Goal: Transaction & Acquisition: Obtain resource

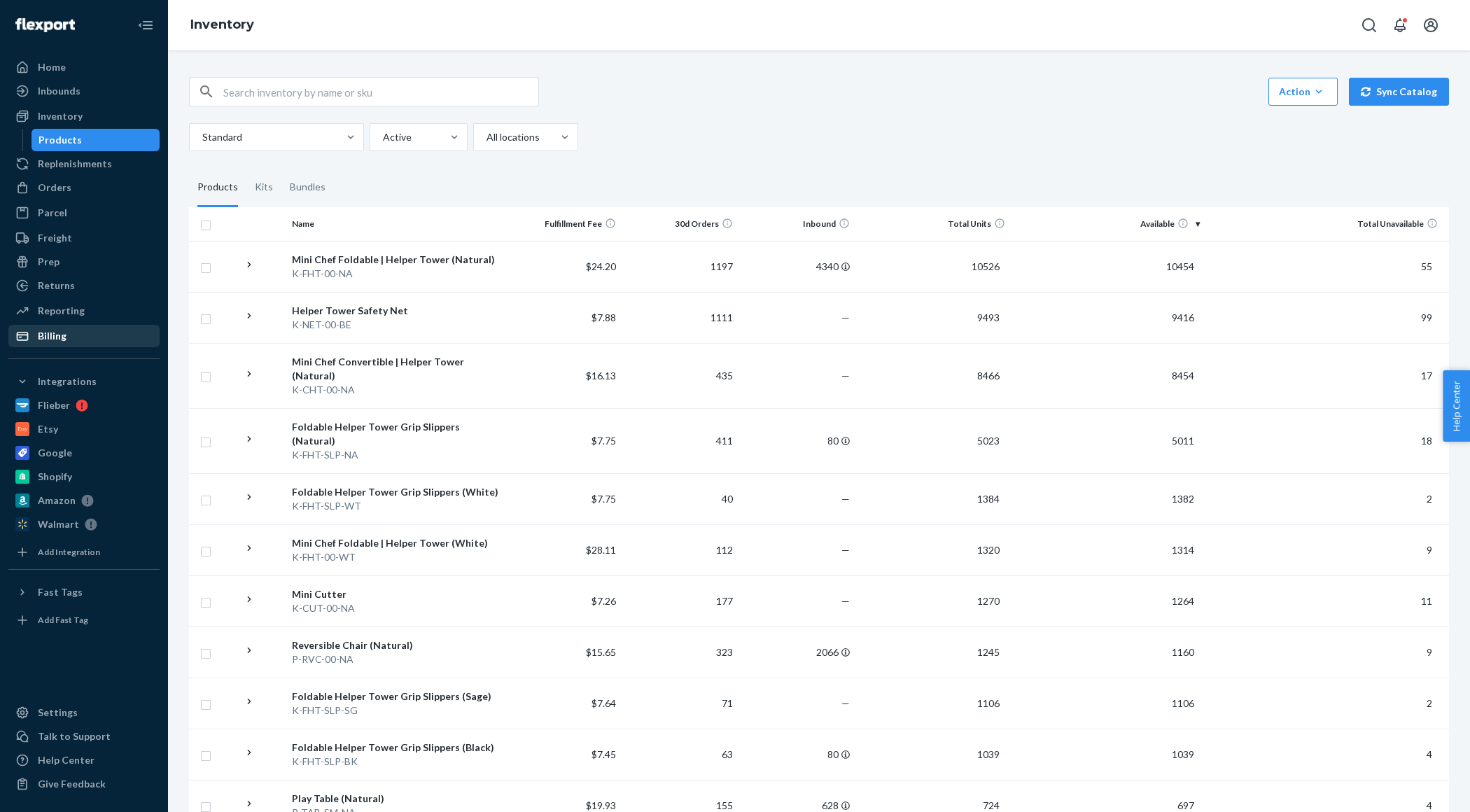
click at [61, 345] on div "Billing" at bounding box center [83, 335] width 148 height 20
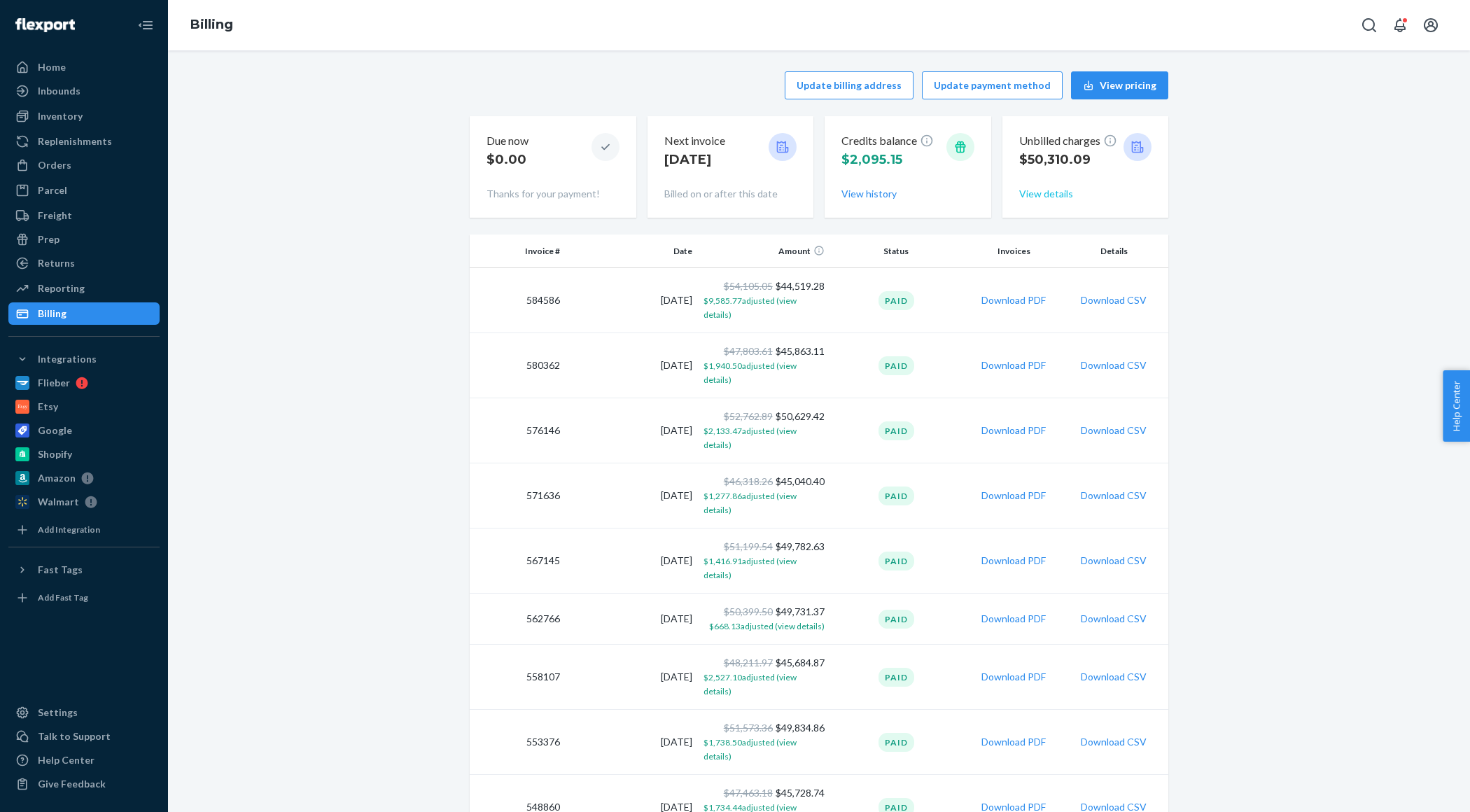
click at [1032, 195] on button "View details" at bounding box center [1046, 194] width 54 height 14
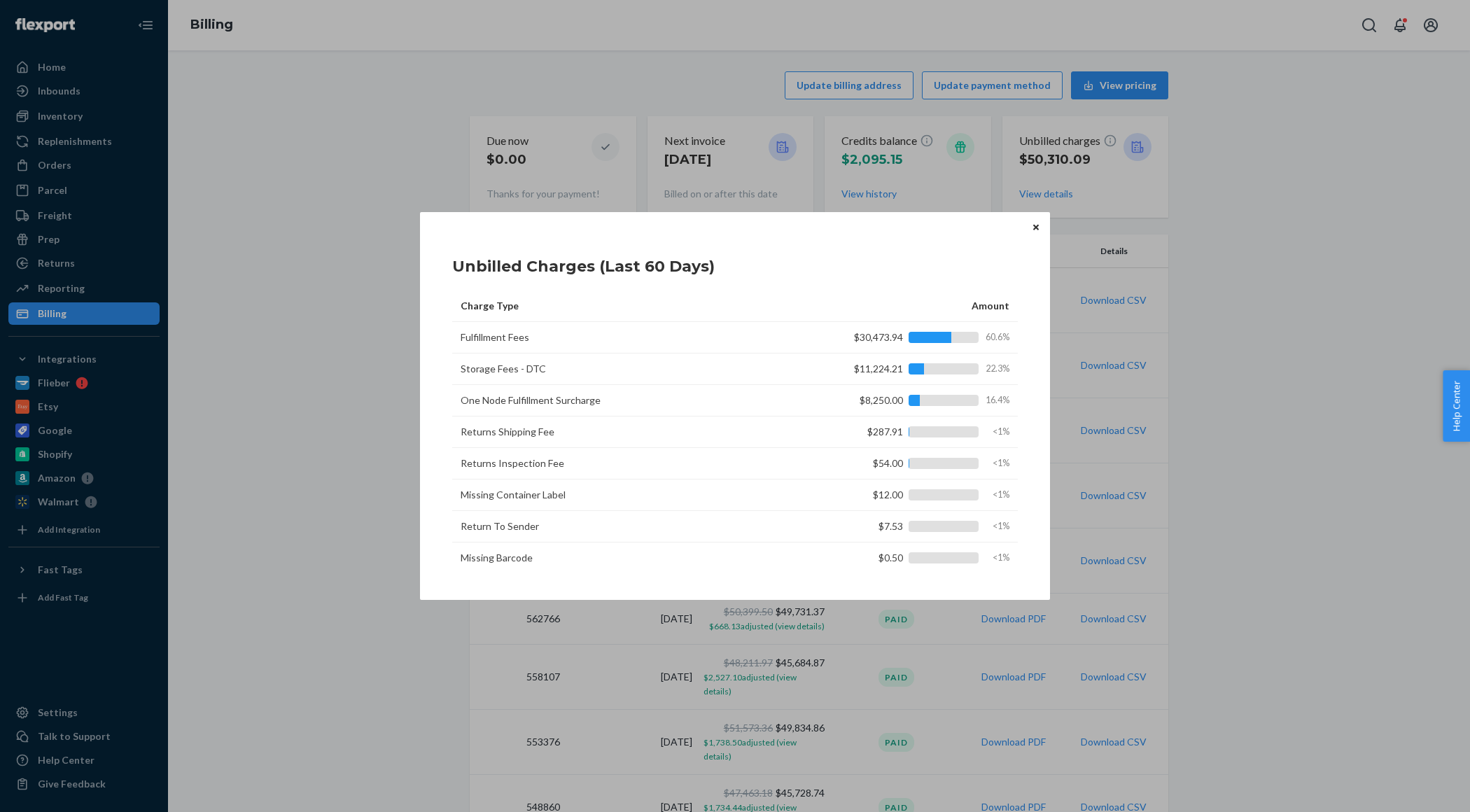
click at [1037, 226] on icon "Close" at bounding box center [1037, 227] width 6 height 6
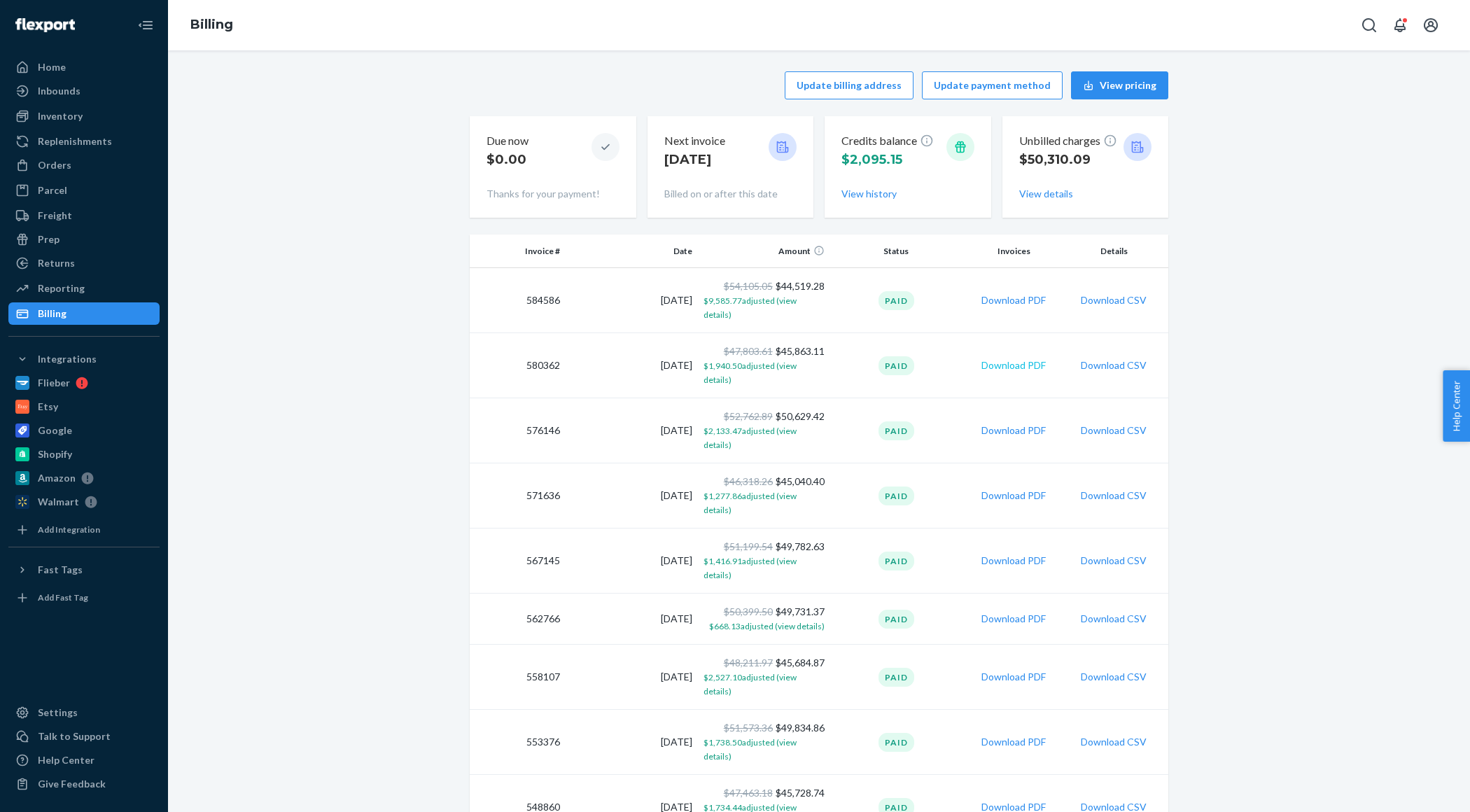
click at [1007, 358] on button "Download PDF" at bounding box center [1014, 365] width 64 height 14
click at [1047, 191] on button "View details" at bounding box center [1046, 194] width 54 height 14
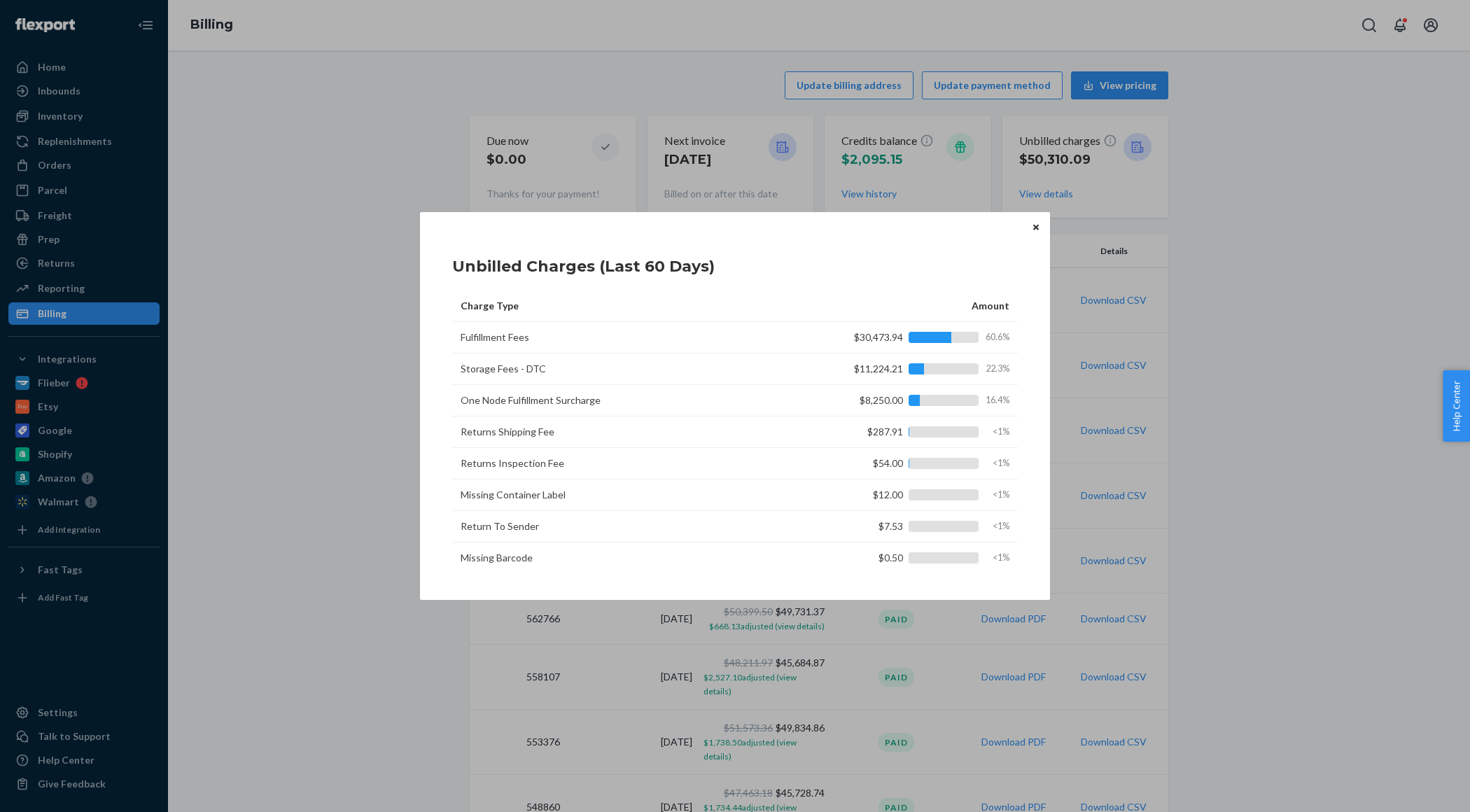
click at [1036, 224] on icon "Close" at bounding box center [1037, 227] width 6 height 8
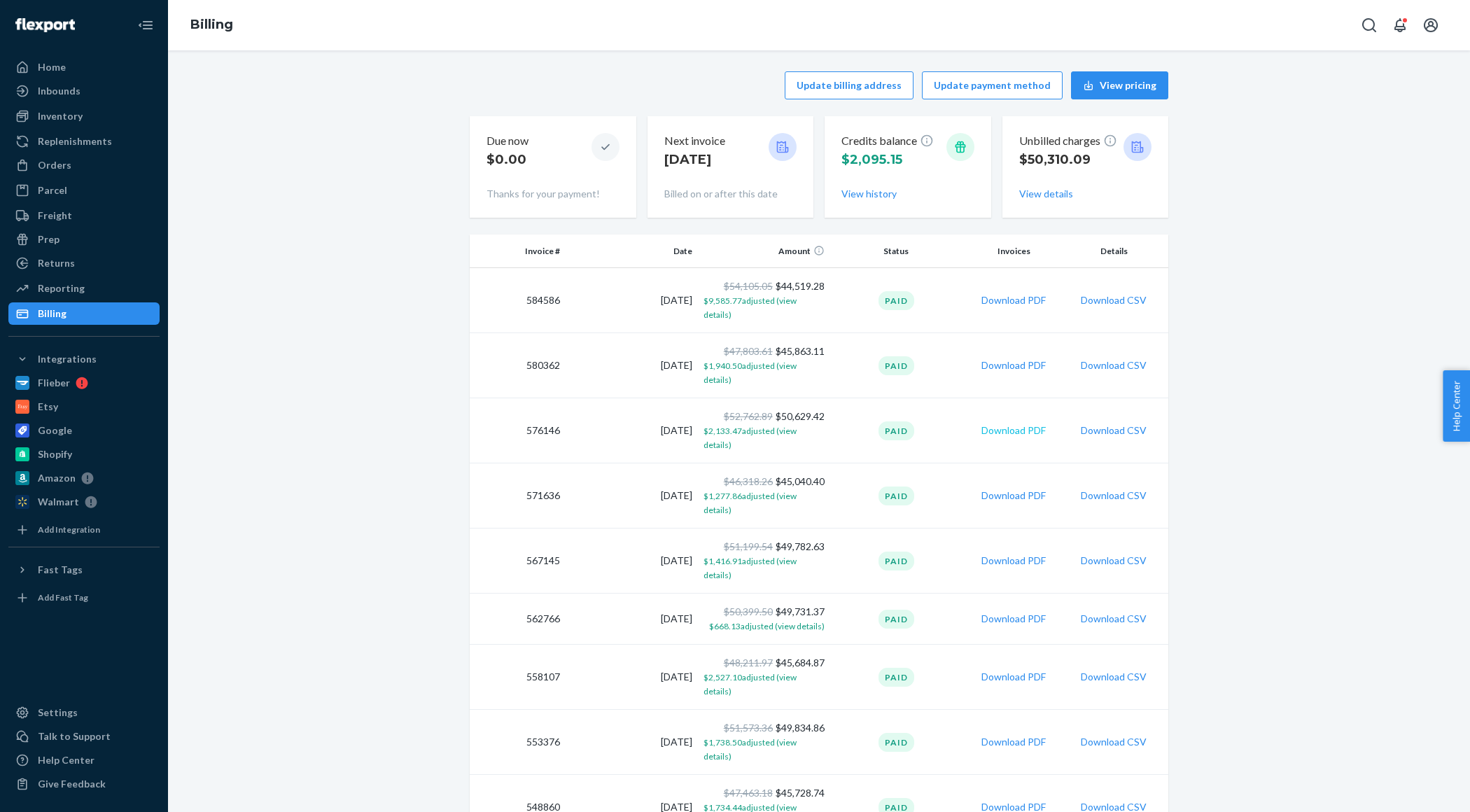
click at [1012, 423] on button "Download PDF" at bounding box center [1014, 430] width 64 height 14
click at [875, 197] on button "View history" at bounding box center [869, 194] width 56 height 14
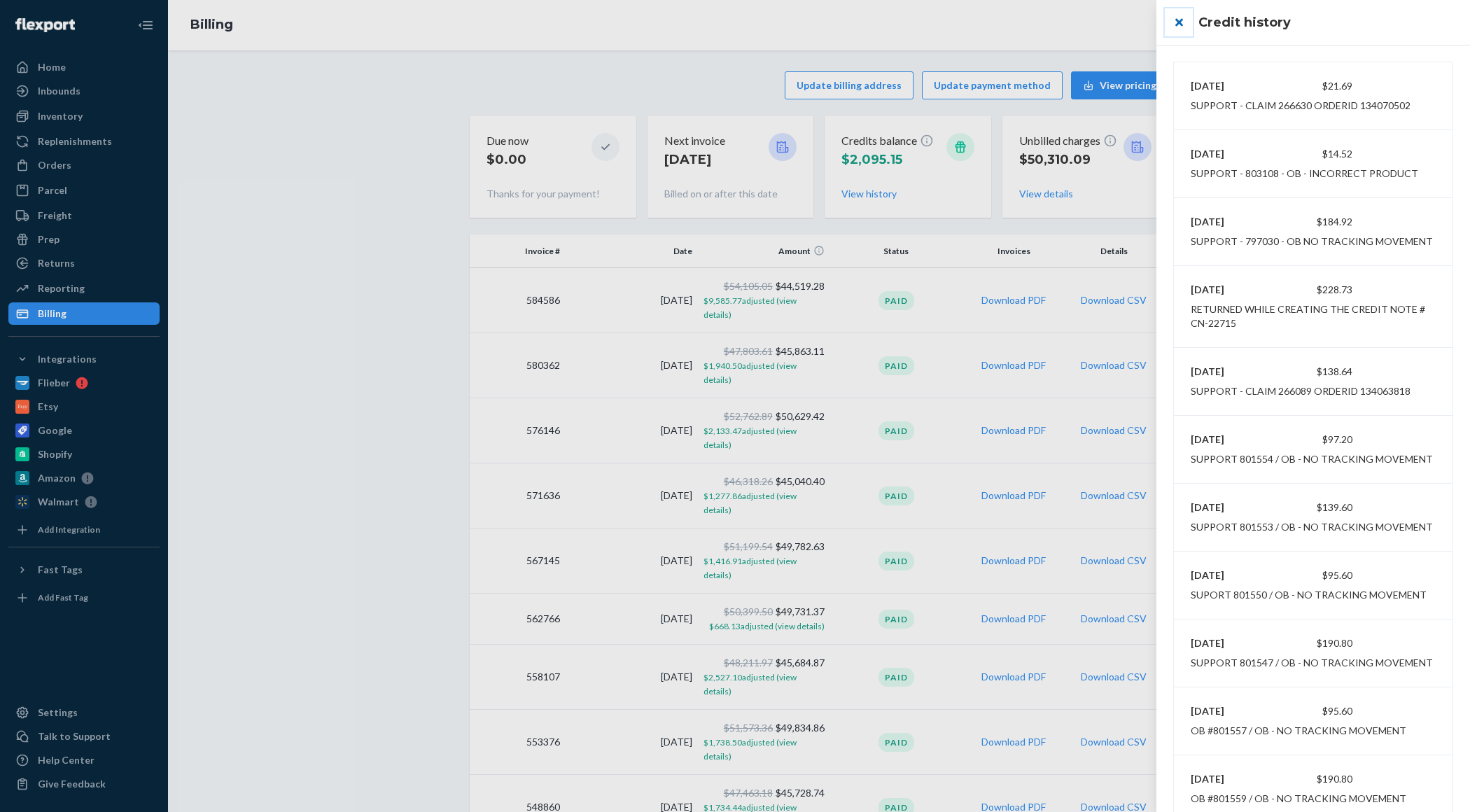
click at [1179, 22] on button "close" at bounding box center [1179, 22] width 28 height 28
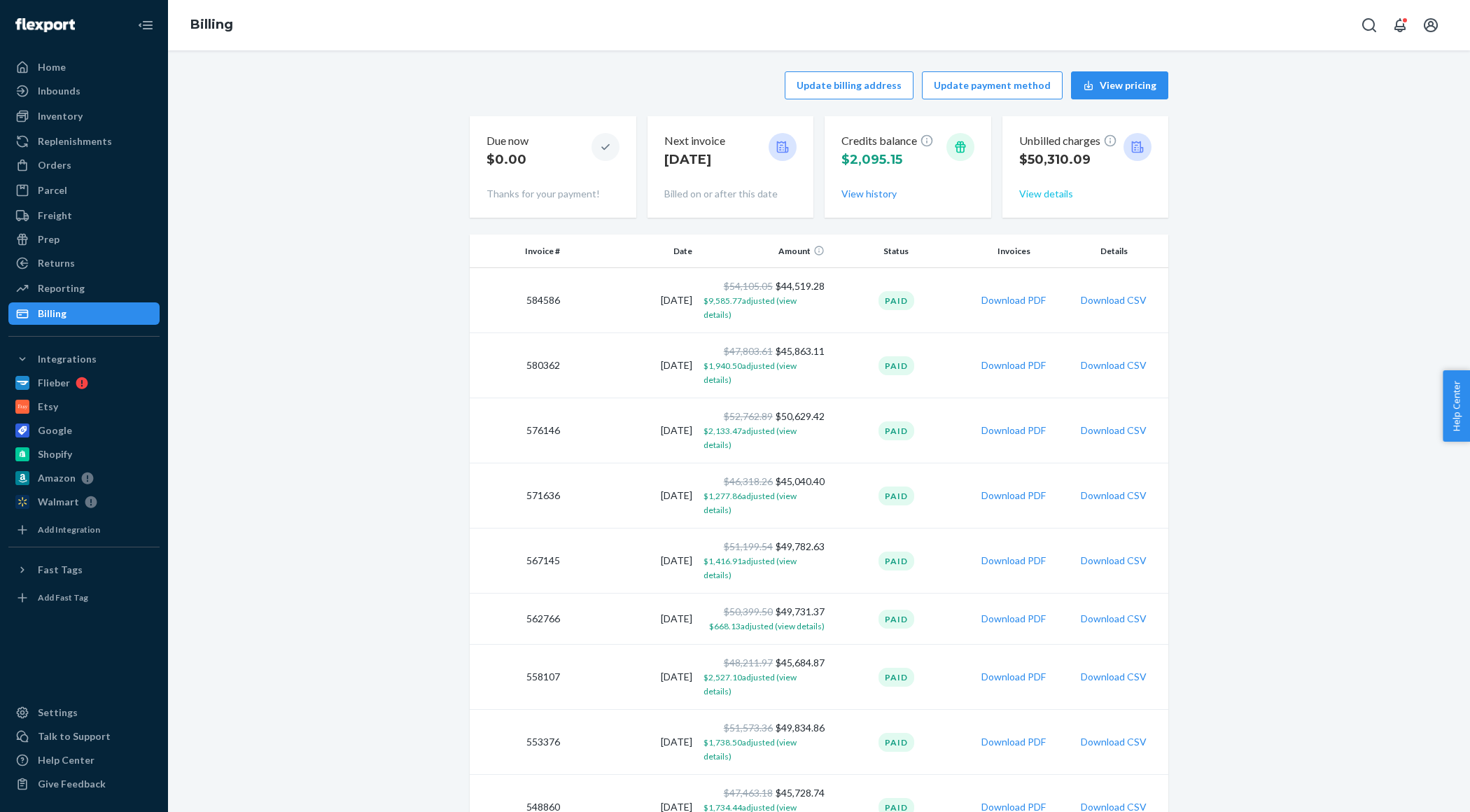
click at [1053, 192] on button "View details" at bounding box center [1046, 194] width 54 height 14
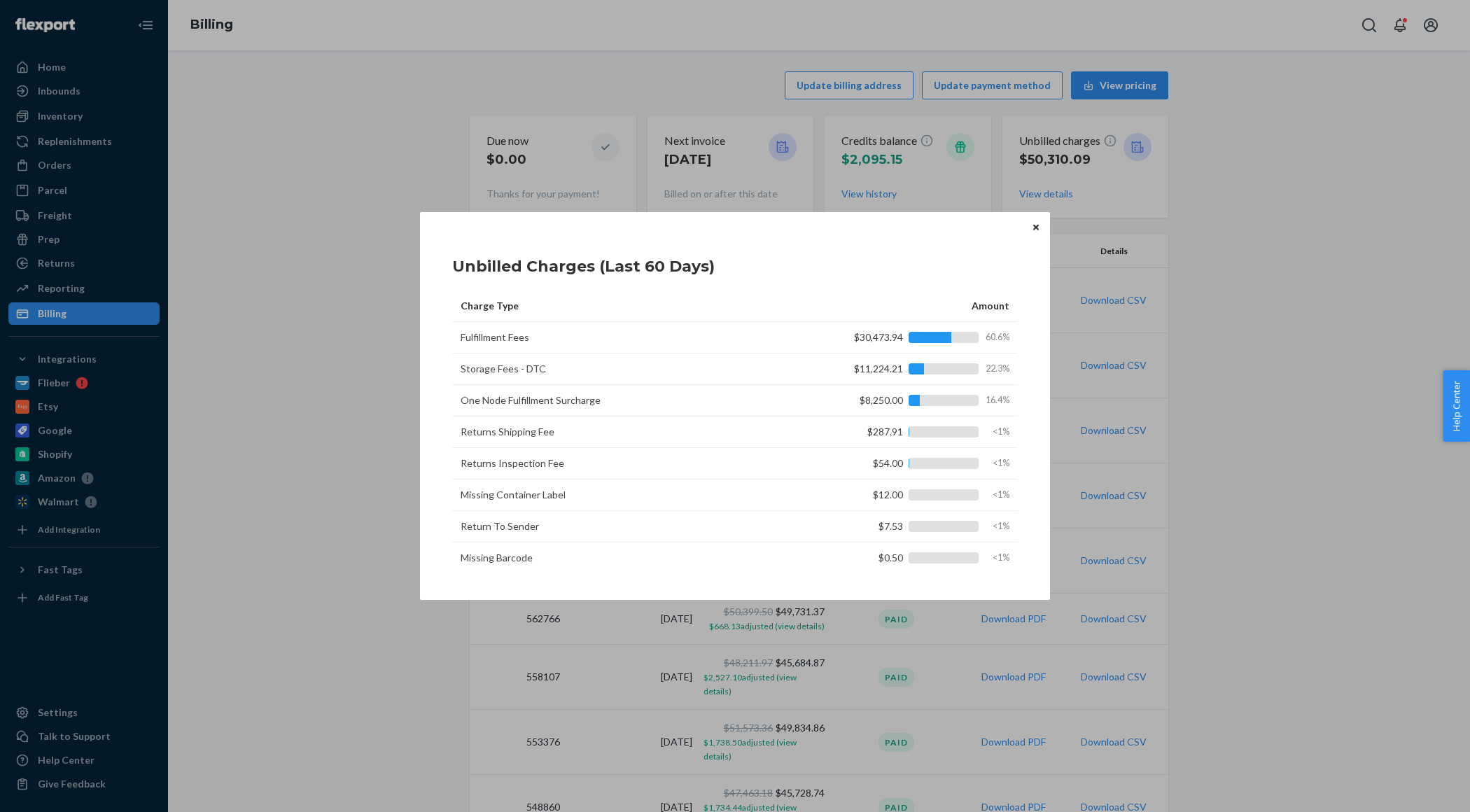
click at [1035, 227] on icon "Close" at bounding box center [1037, 227] width 6 height 6
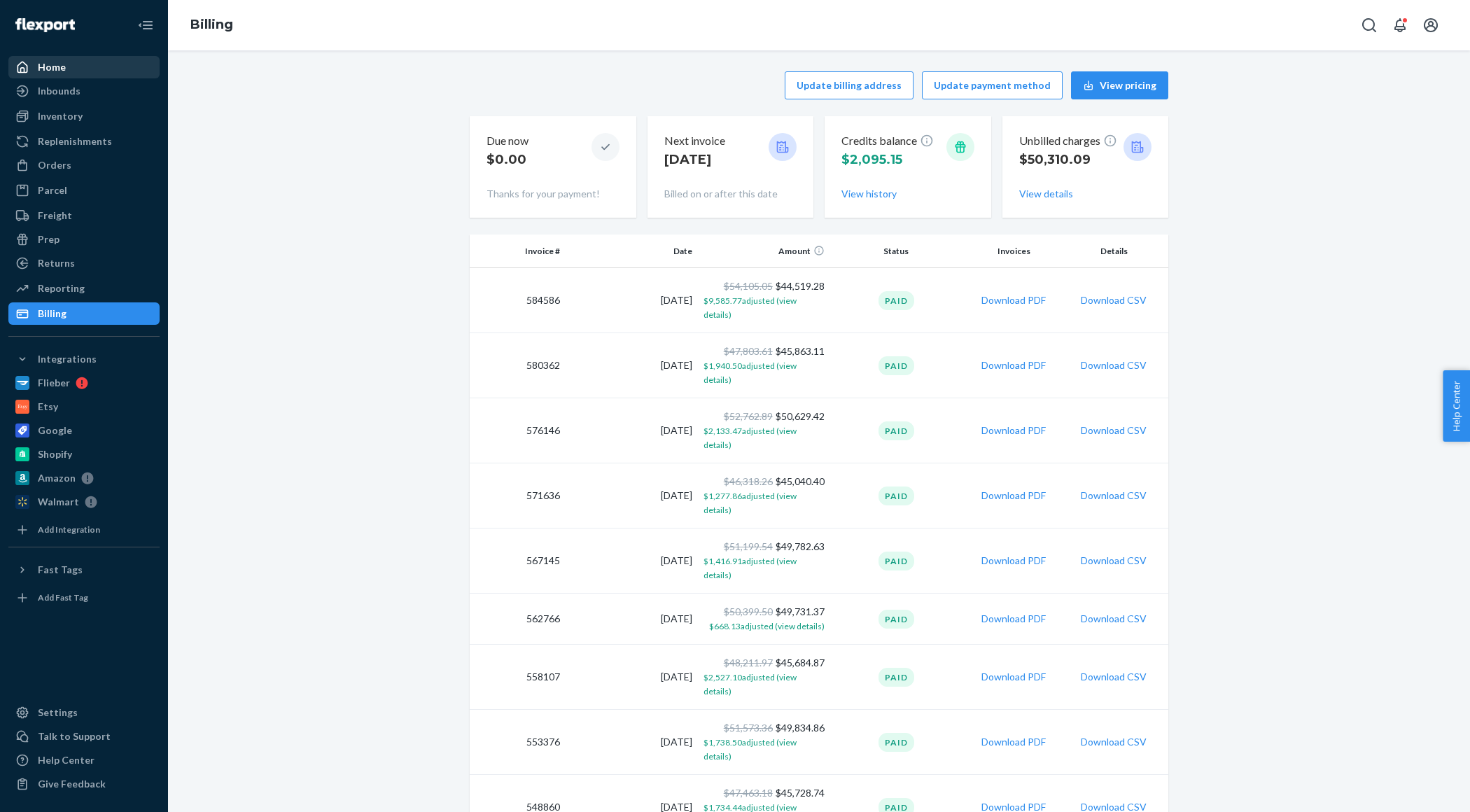
click at [58, 64] on div "Home" at bounding box center [52, 67] width 28 height 14
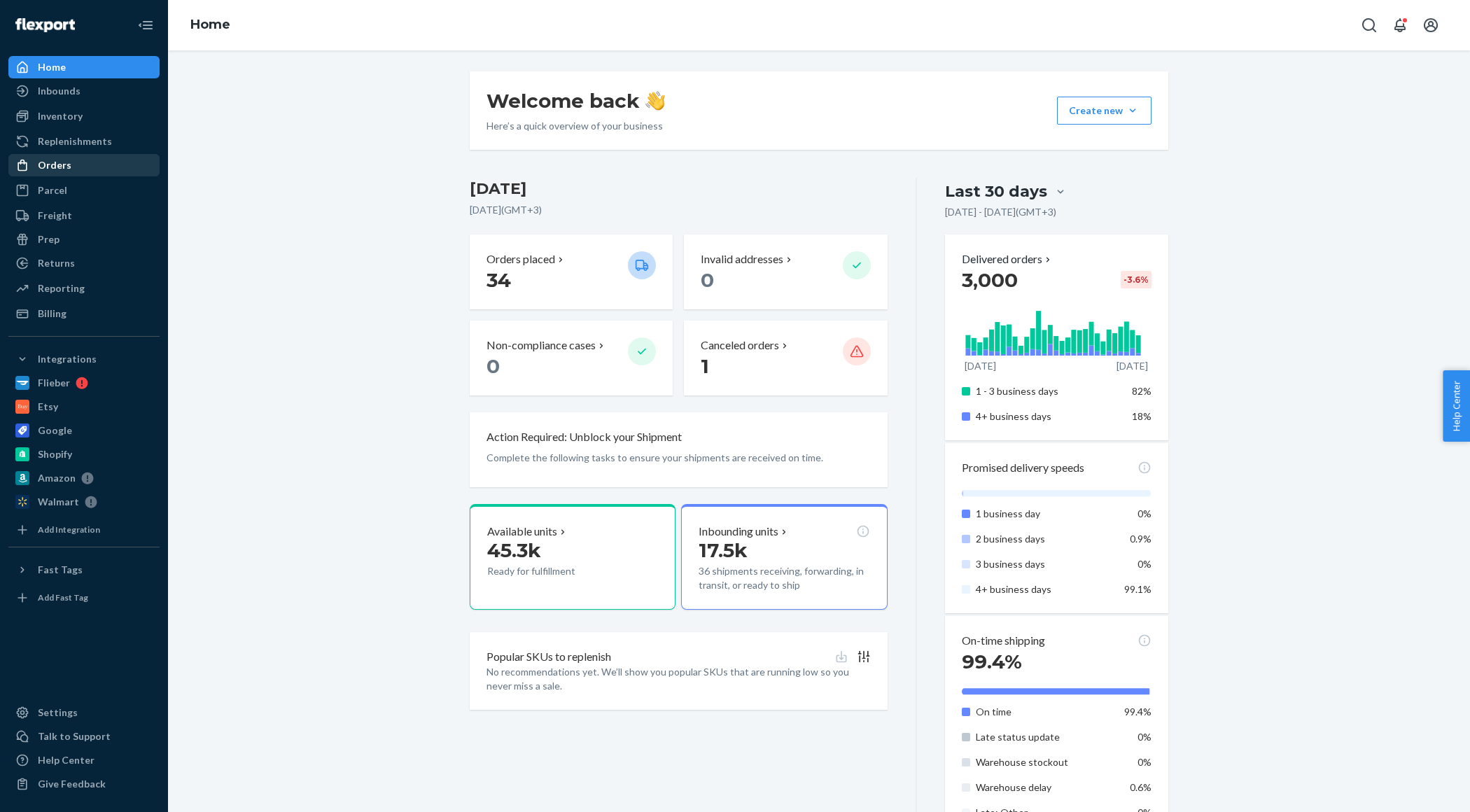
click at [58, 166] on div "Orders" at bounding box center [55, 164] width 34 height 14
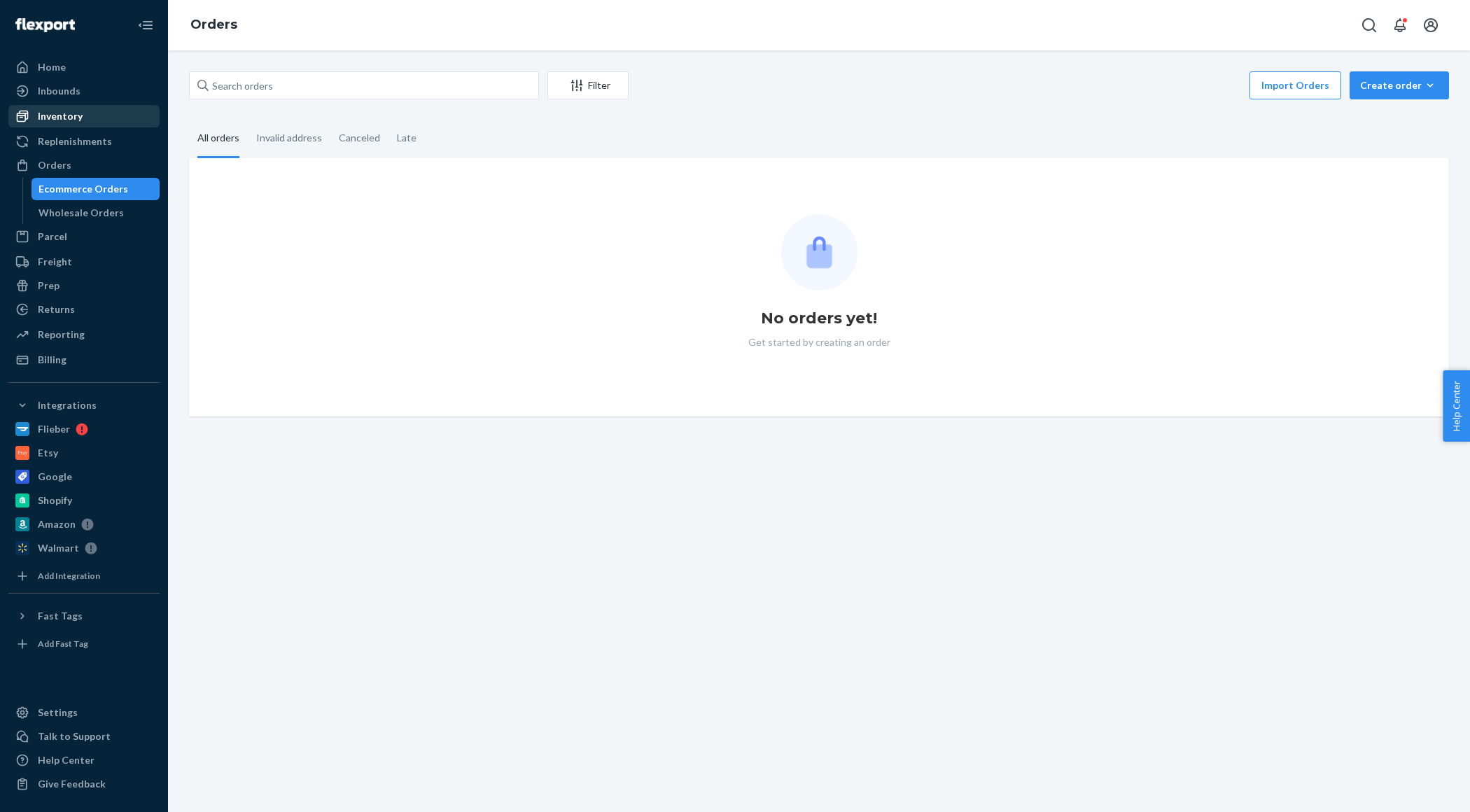
click at [67, 121] on div "Inventory" at bounding box center [60, 115] width 45 height 14
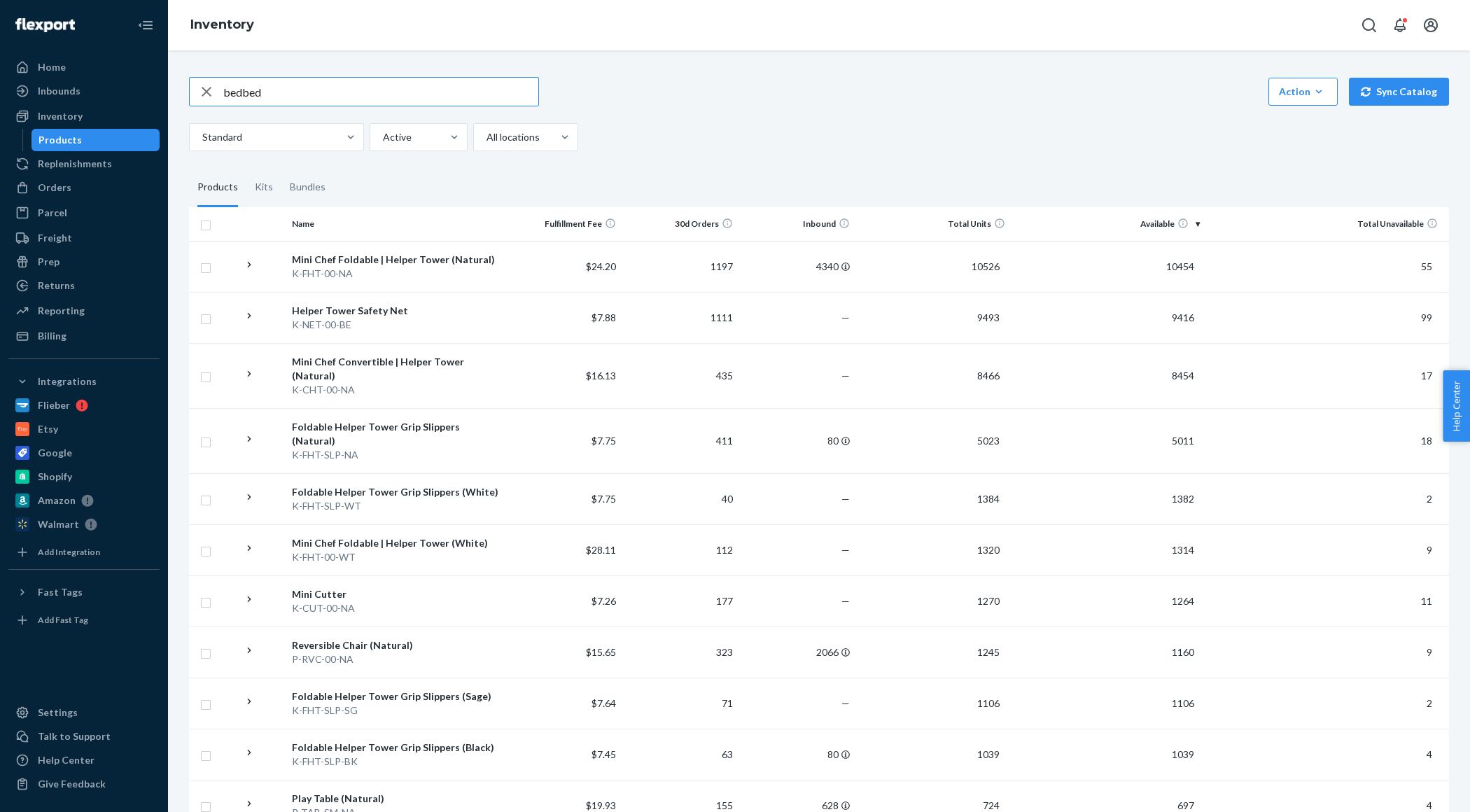
type input "bedbed"
